Goal: Check status: Check status

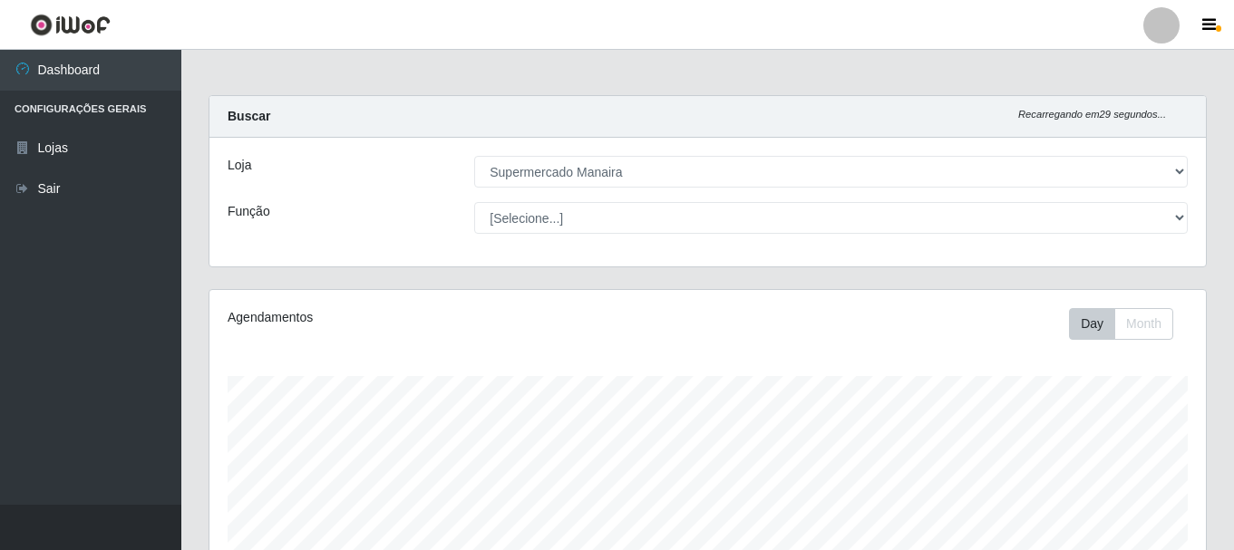
select select "443"
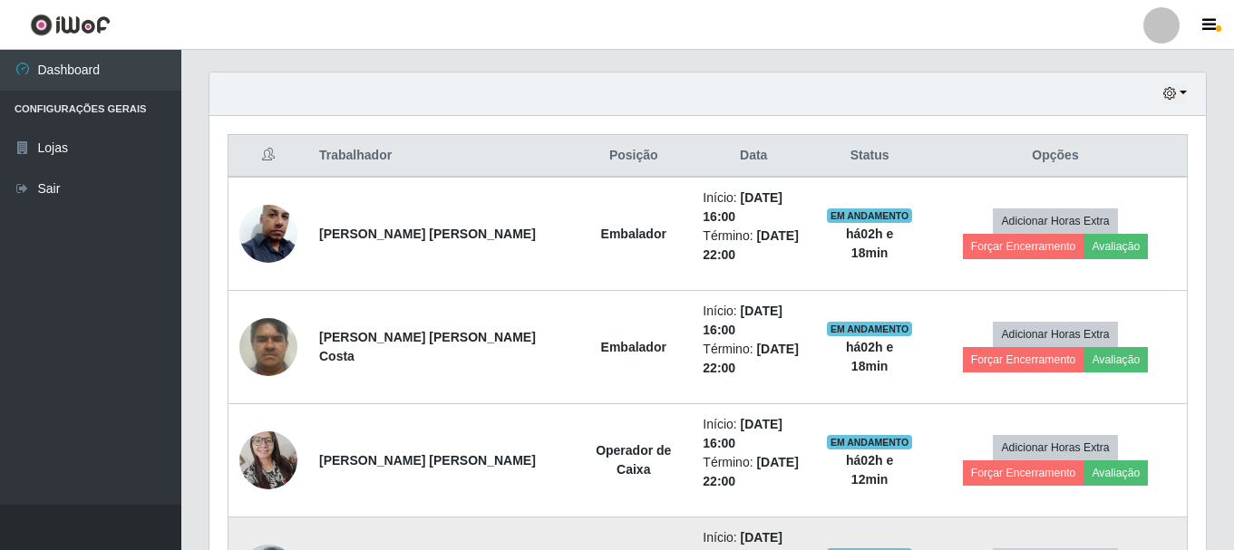
scroll to position [354, 0]
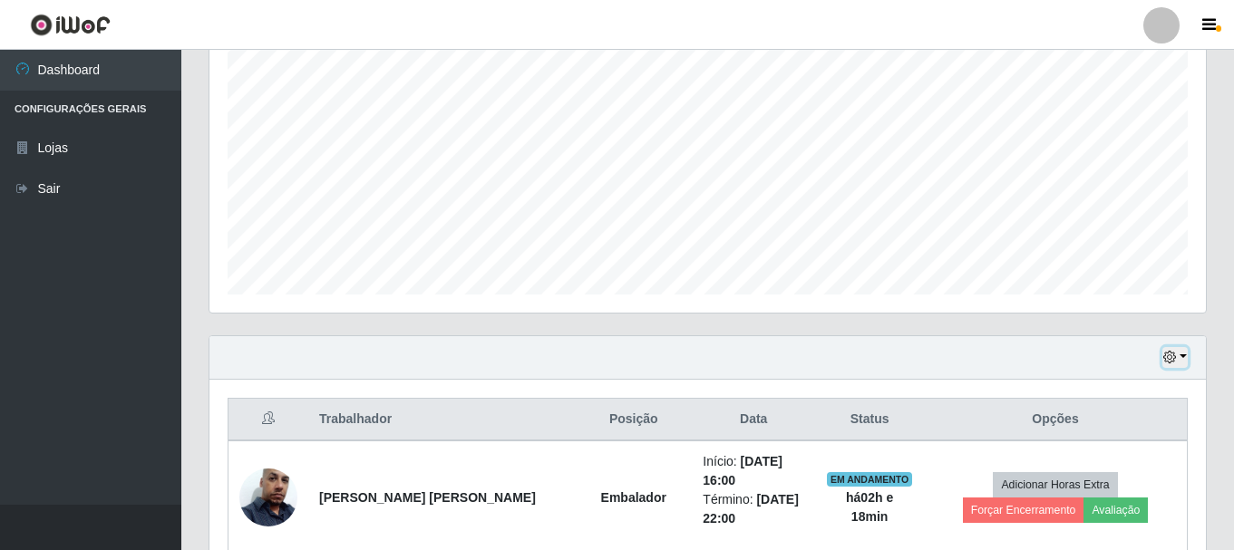
click at [1181, 353] on button "button" at bounding box center [1175, 357] width 25 height 21
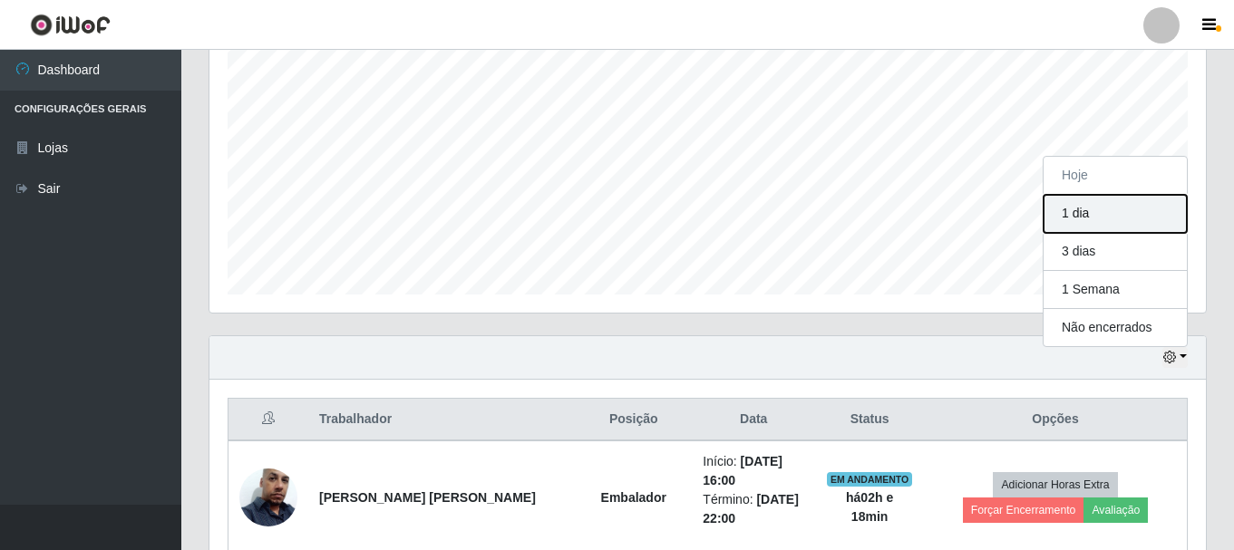
click at [1095, 209] on button "1 dia" at bounding box center [1115, 214] width 143 height 38
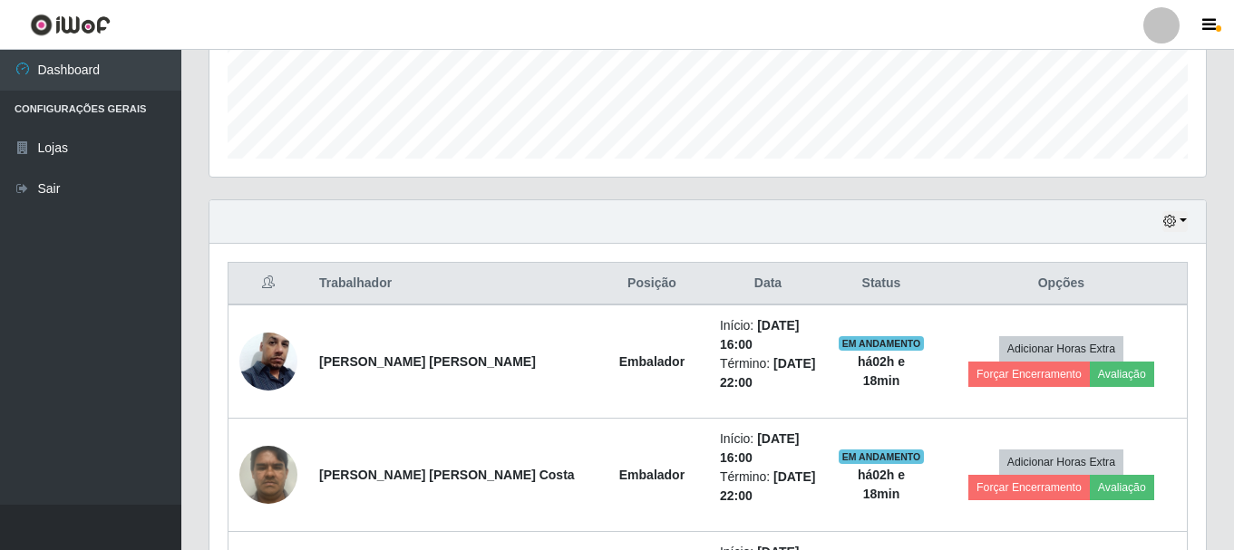
scroll to position [308, 0]
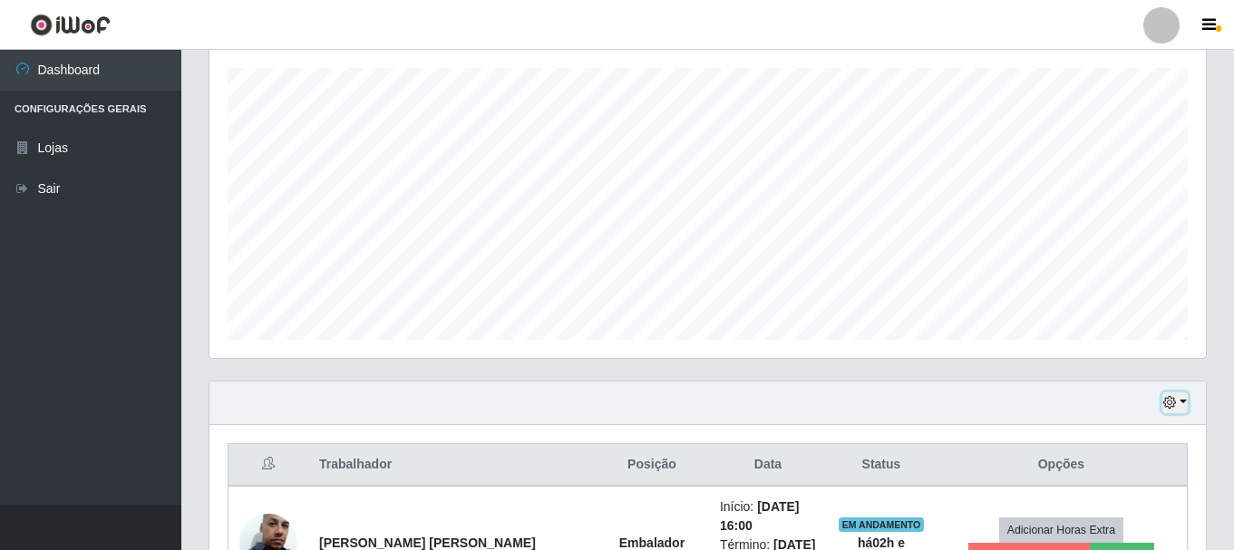
click at [1180, 402] on button "button" at bounding box center [1175, 403] width 25 height 21
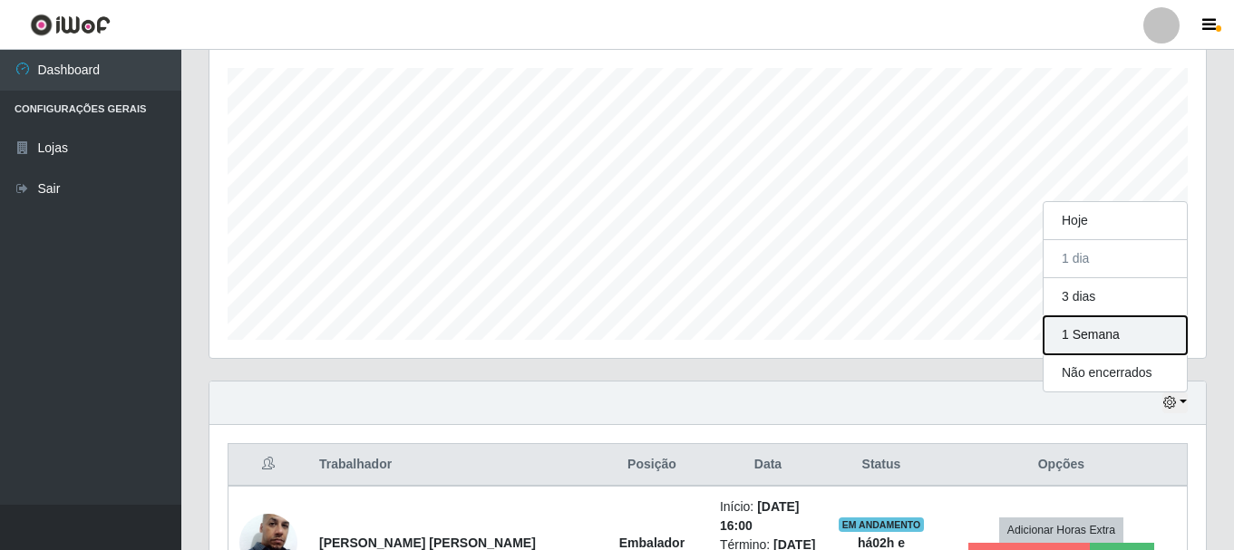
click at [1083, 333] on button "1 Semana" at bounding box center [1115, 335] width 143 height 38
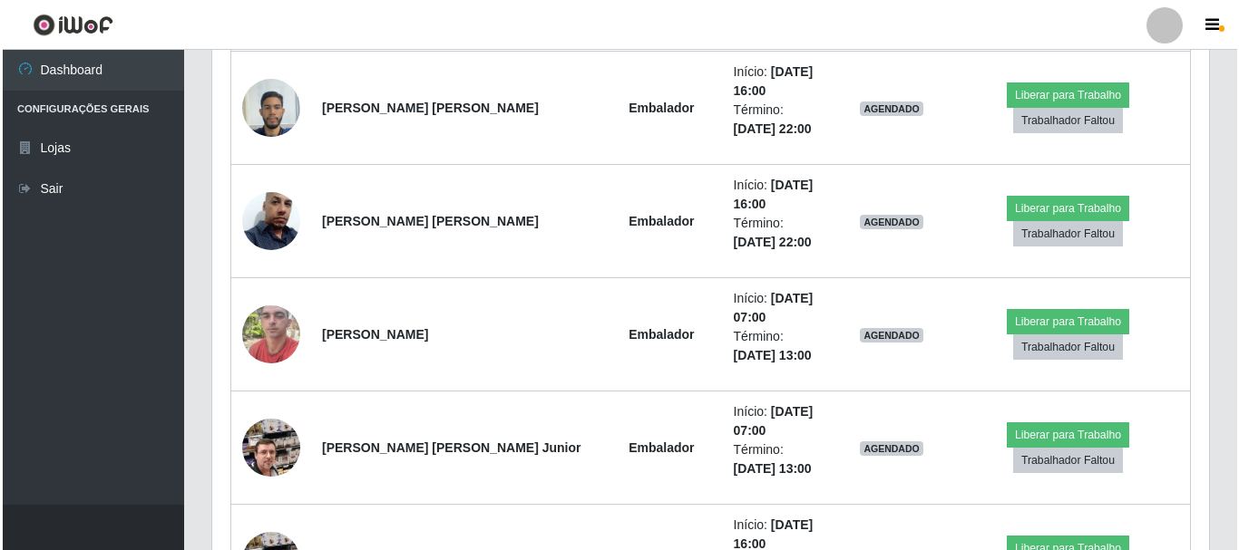
scroll to position [6497, 0]
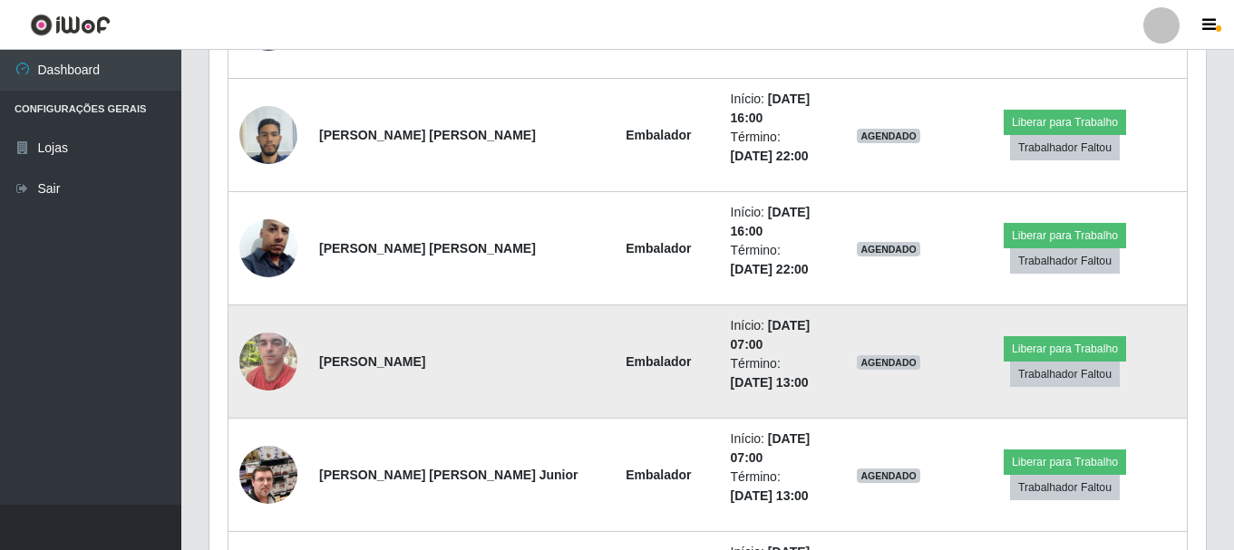
click at [472, 359] on td "[PERSON_NAME]" at bounding box center [452, 362] width 289 height 113
click at [262, 355] on img at bounding box center [268, 361] width 58 height 77
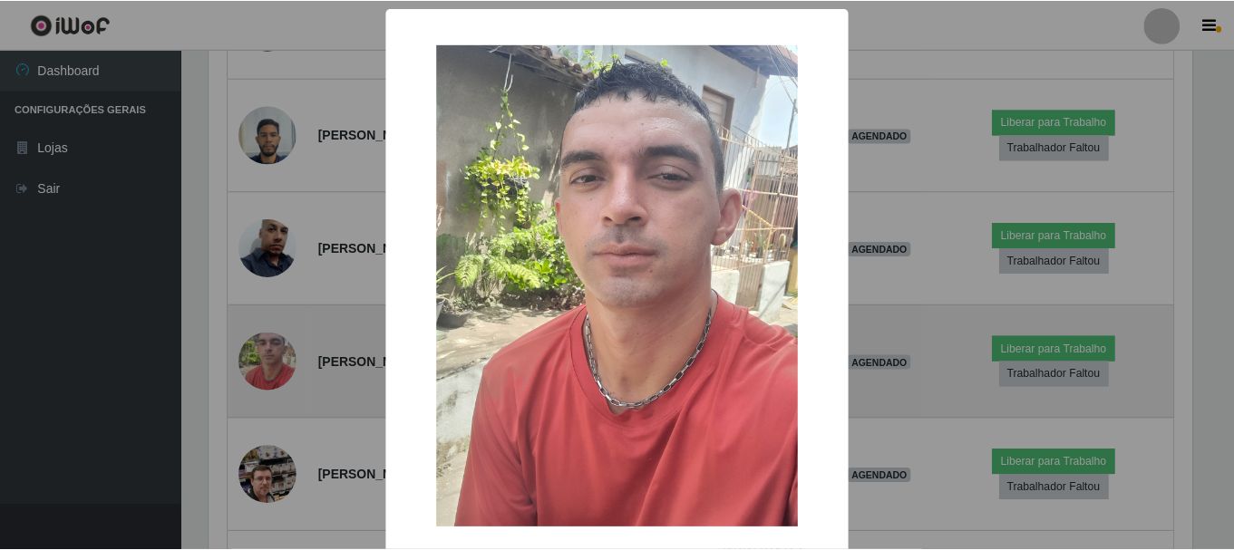
scroll to position [376, 988]
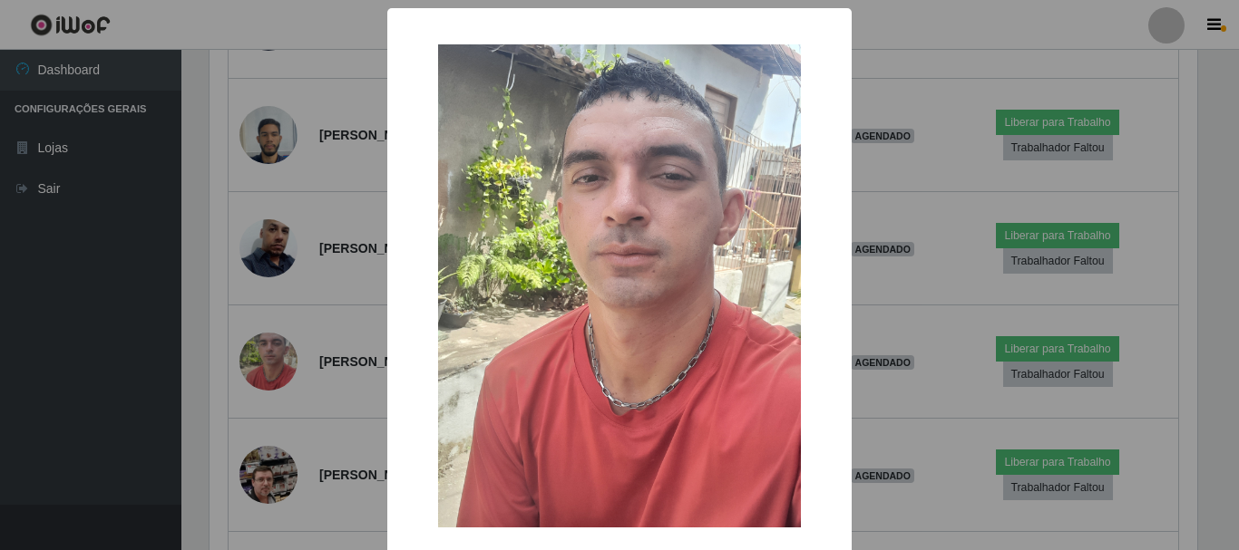
click at [878, 200] on div "× OK Cancel" at bounding box center [619, 275] width 1239 height 550
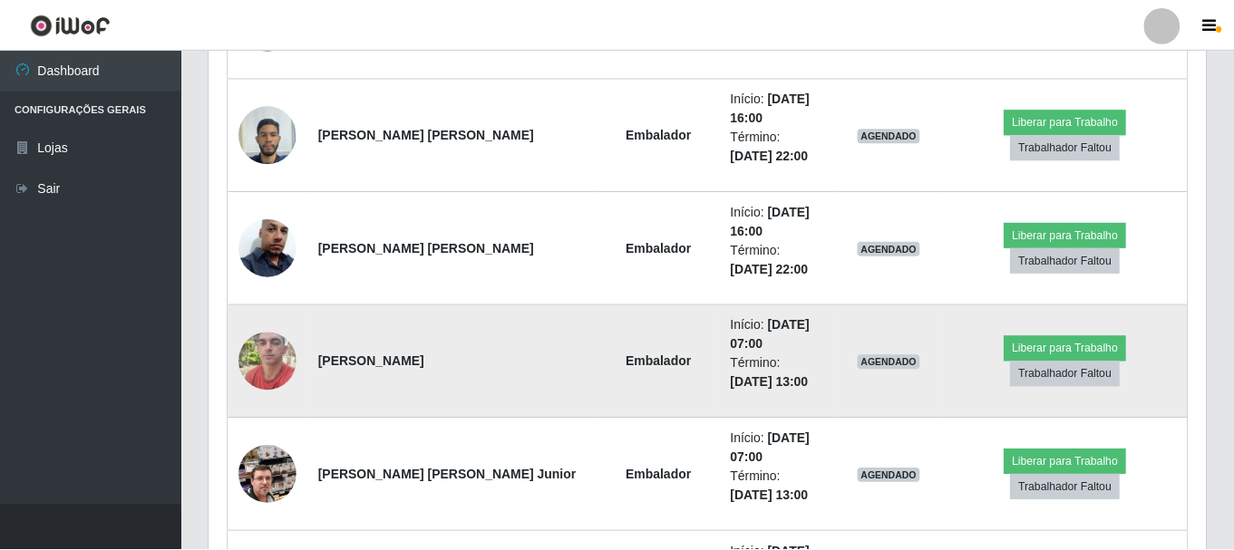
scroll to position [376, 997]
click at [465, 374] on td "[PERSON_NAME]" at bounding box center [452, 362] width 289 height 113
click at [285, 357] on img at bounding box center [268, 361] width 58 height 77
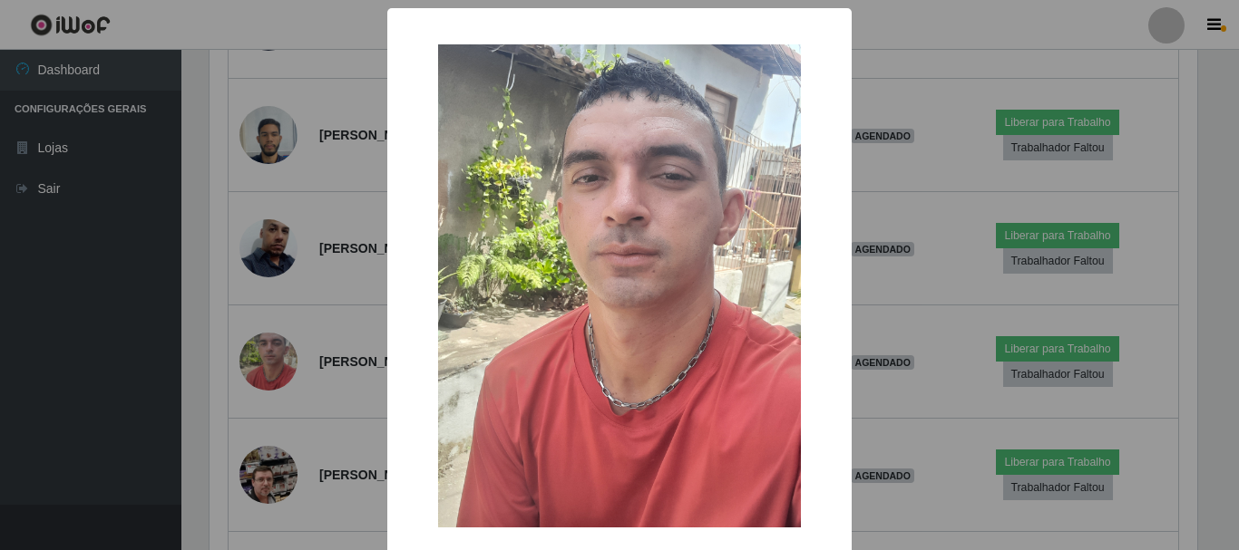
click at [296, 355] on div "× OK Cancel" at bounding box center [619, 275] width 1239 height 550
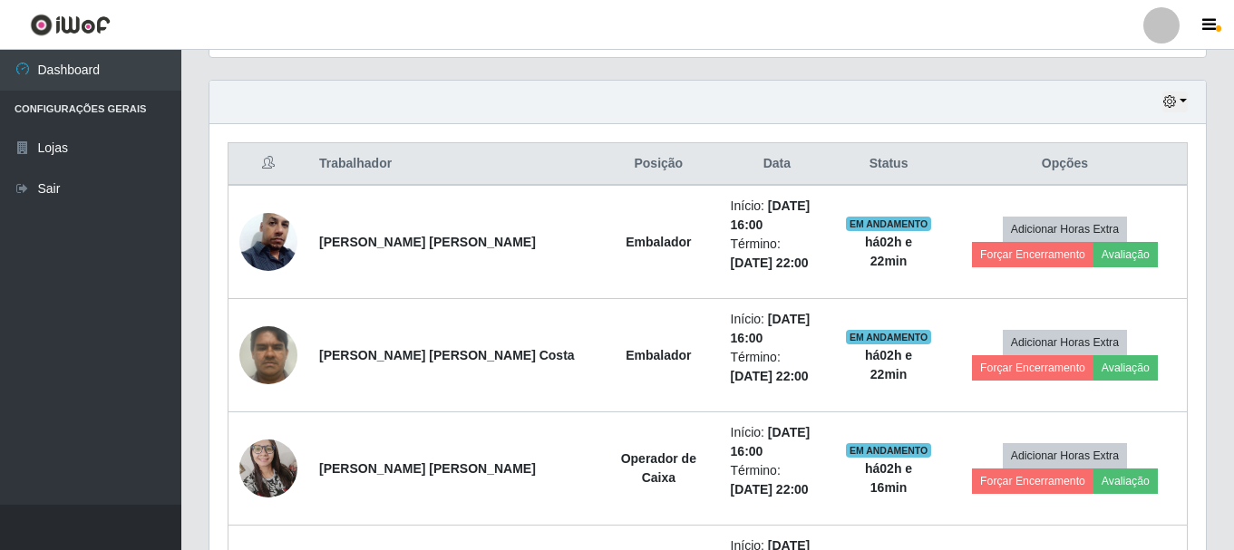
scroll to position [635, 0]
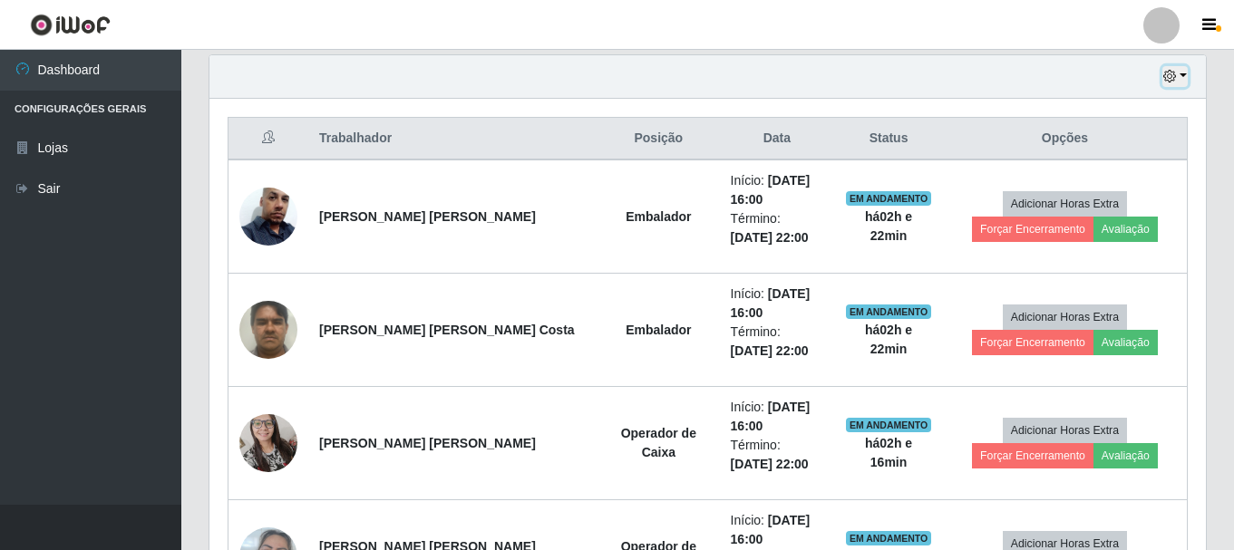
click at [1186, 71] on button "button" at bounding box center [1175, 76] width 25 height 21
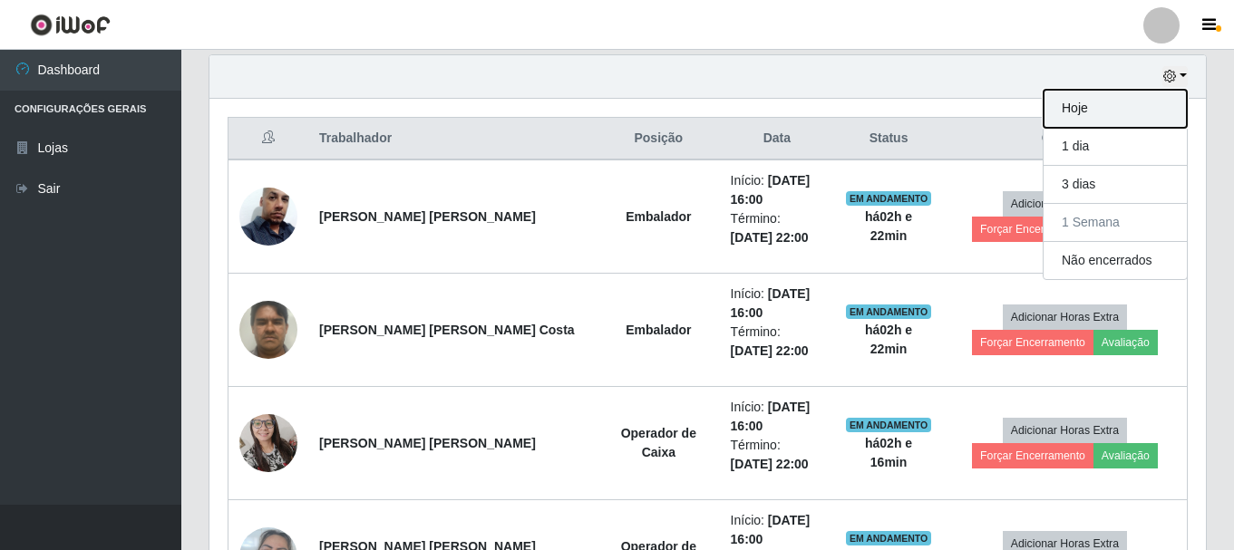
click at [1110, 104] on button "Hoje" at bounding box center [1115, 109] width 143 height 38
